Goal: Find specific page/section: Find specific page/section

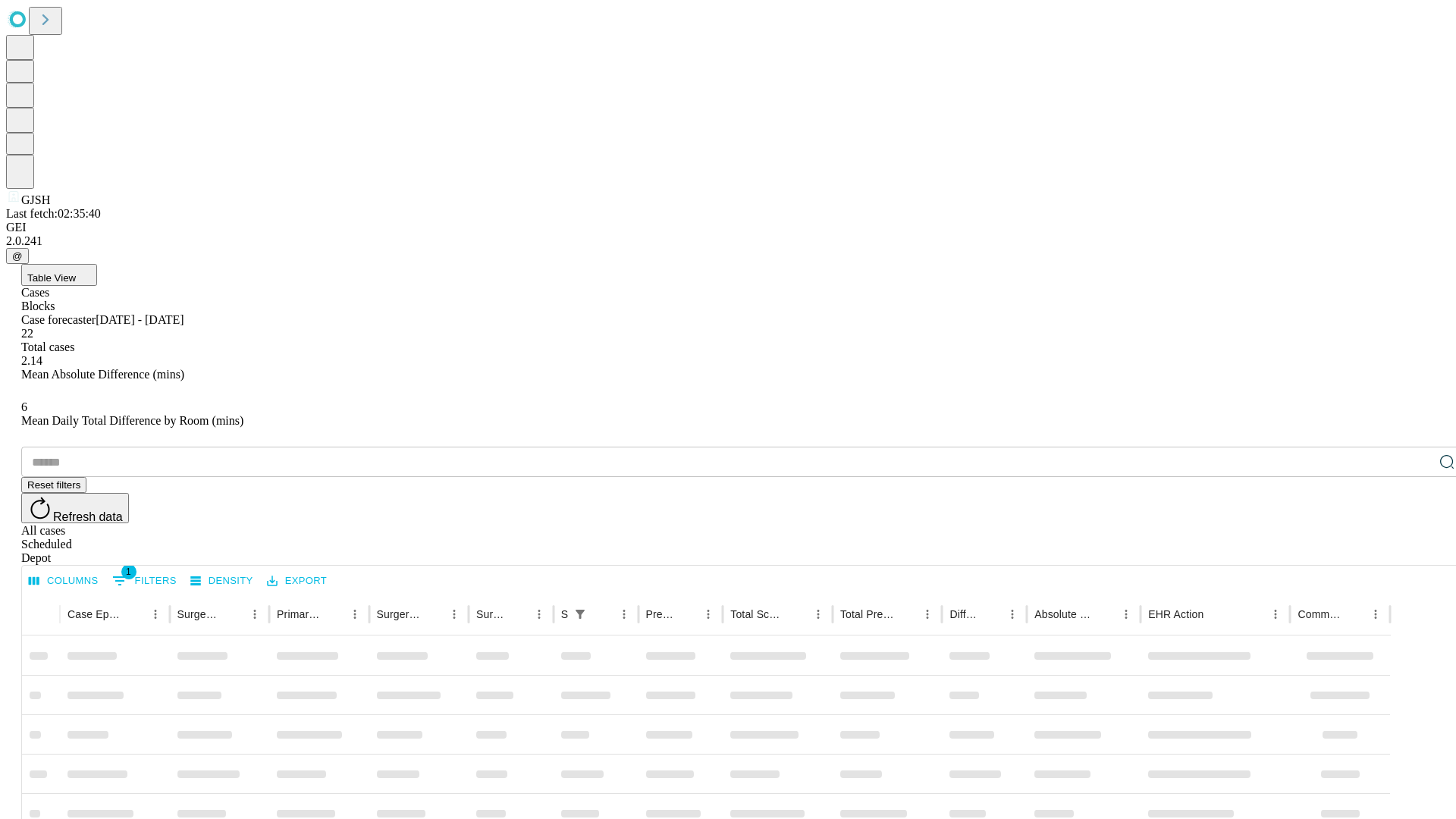
click at [1417, 551] on div "Depot" at bounding box center [743, 557] width 1444 height 13
